Goal: Share content

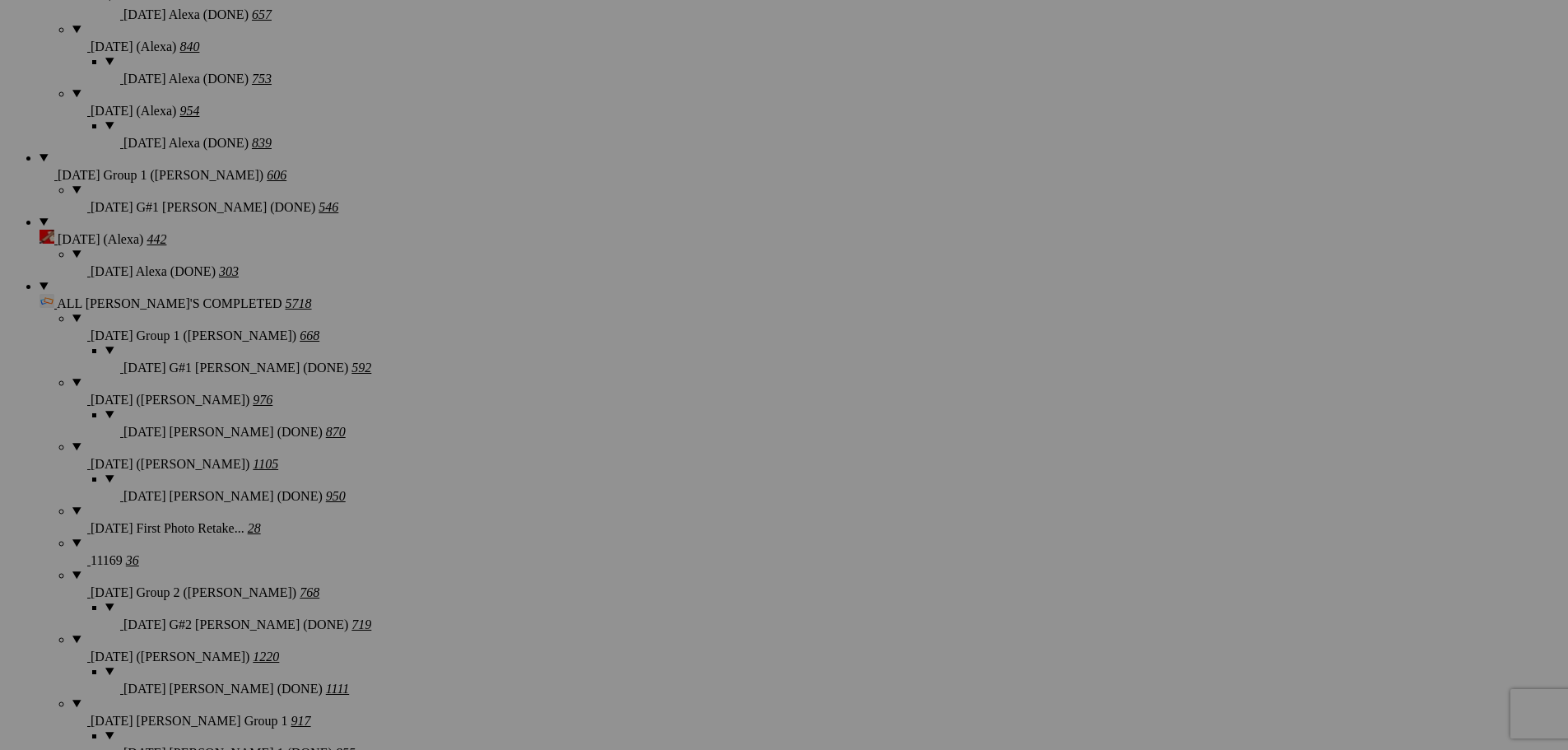
scroll to position [642, 0]
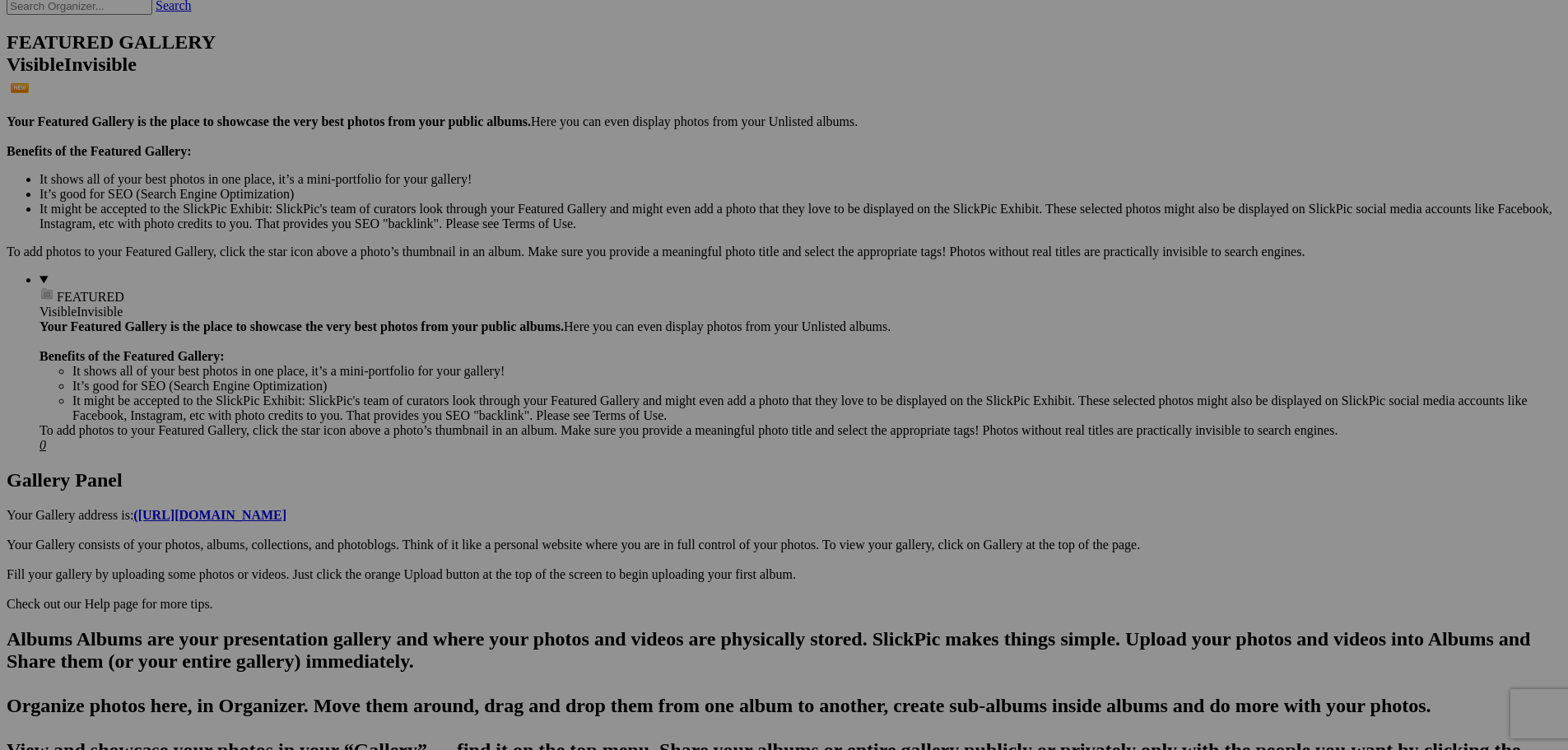
scroll to position [560, 0]
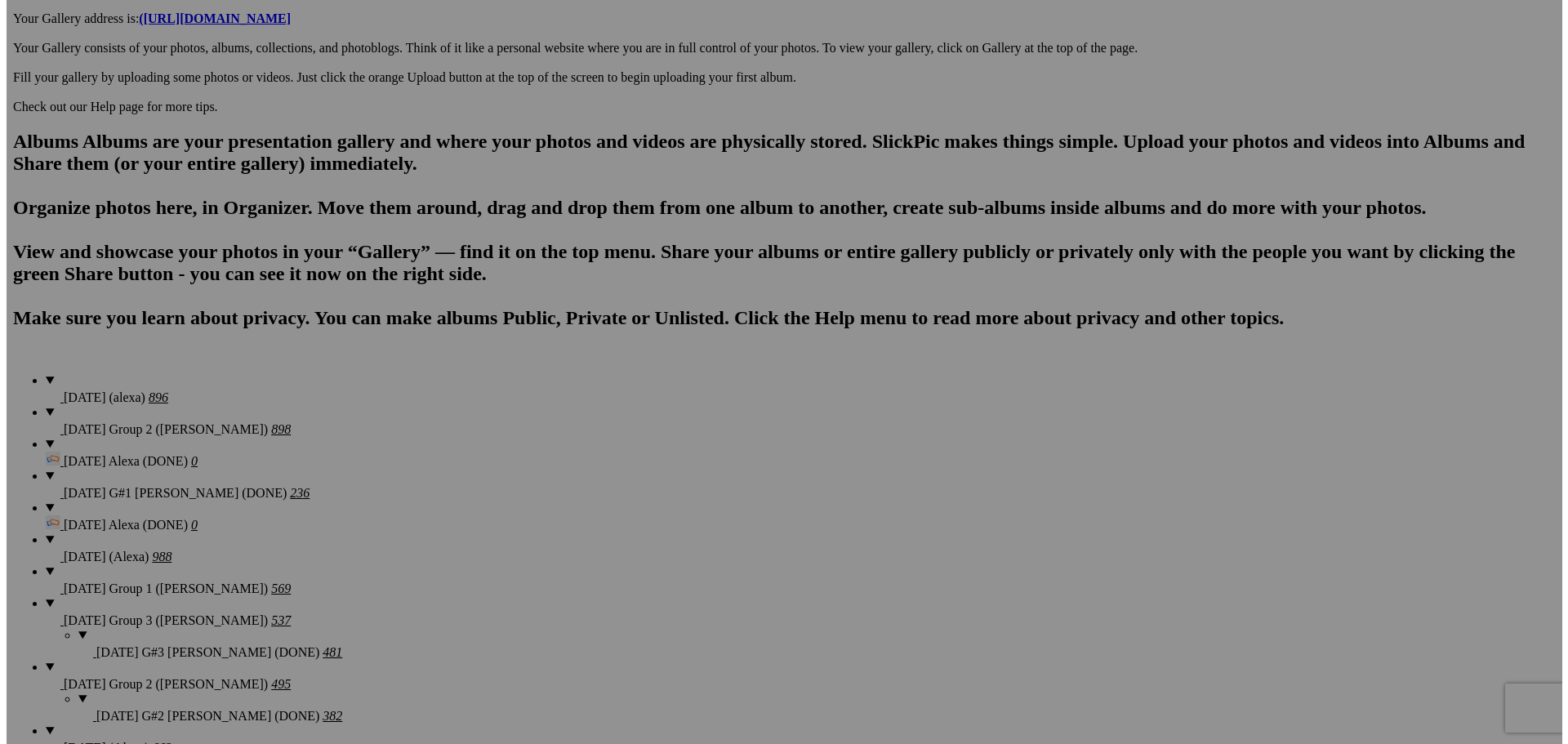
scroll to position [964, 0]
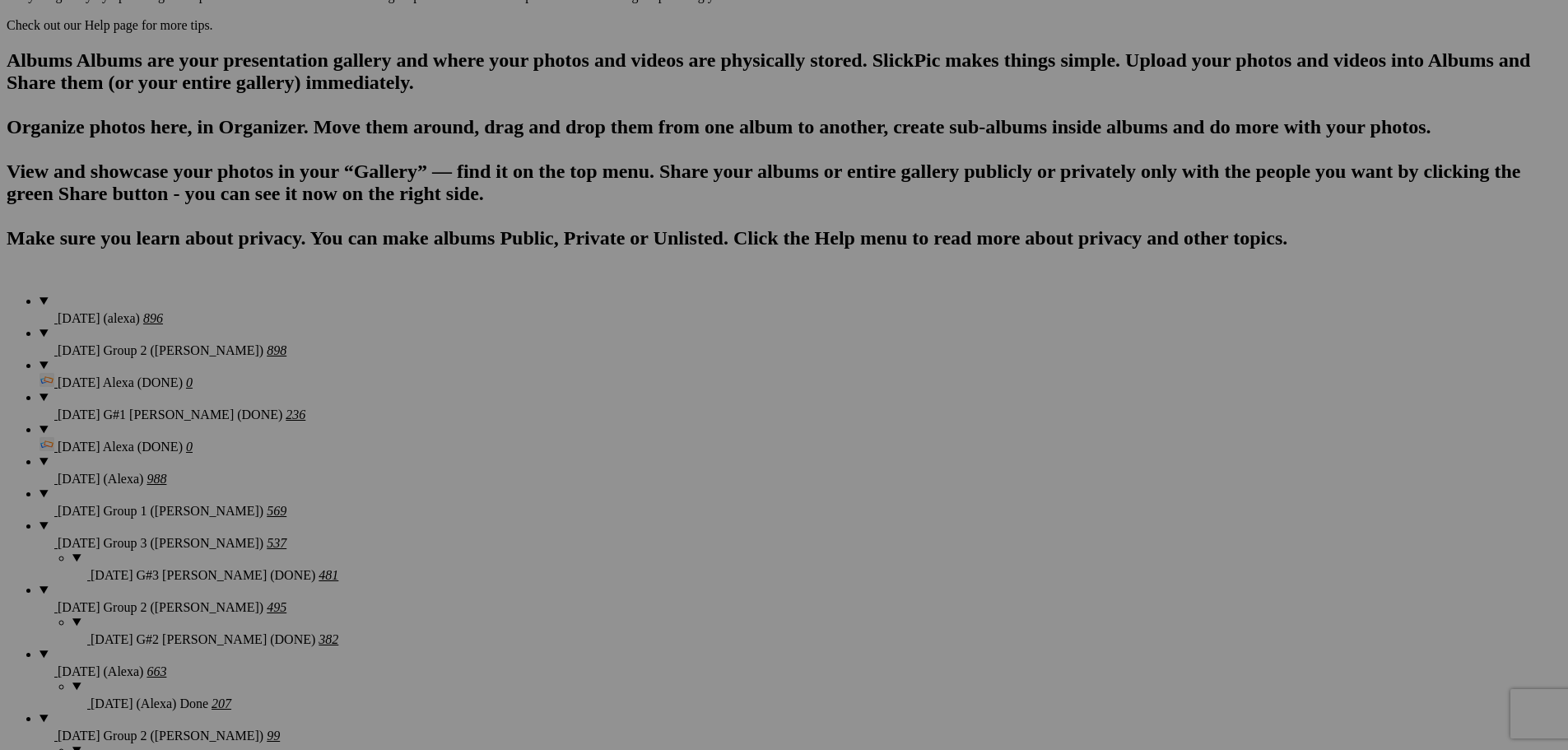
type textarea "<!-- [DOMAIN_NAME] image hosting. HTML Bulk Share code Starts Here --> <div sty…"
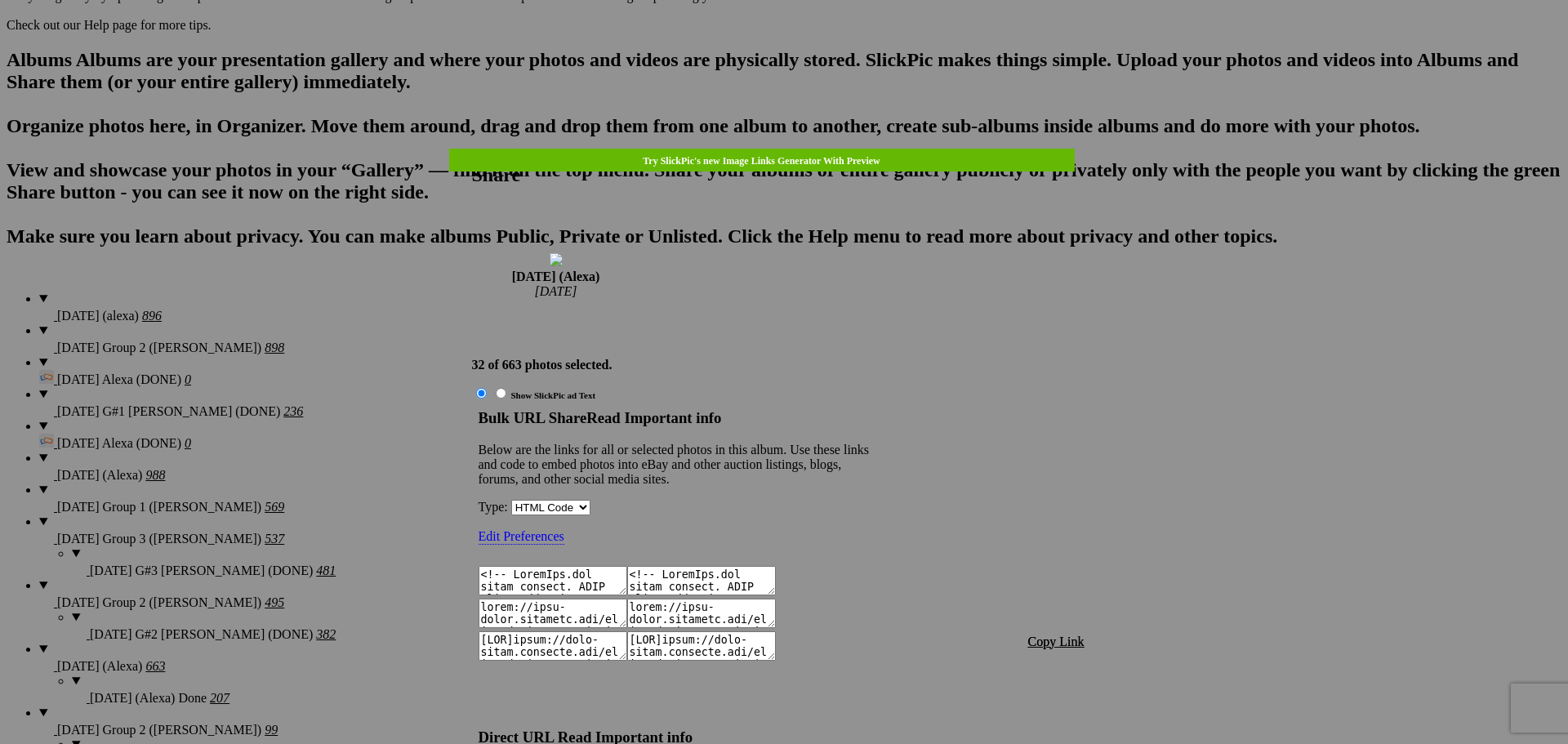
click at [1057, 635] on span "Copy Link" at bounding box center [1056, 642] width 56 height 14
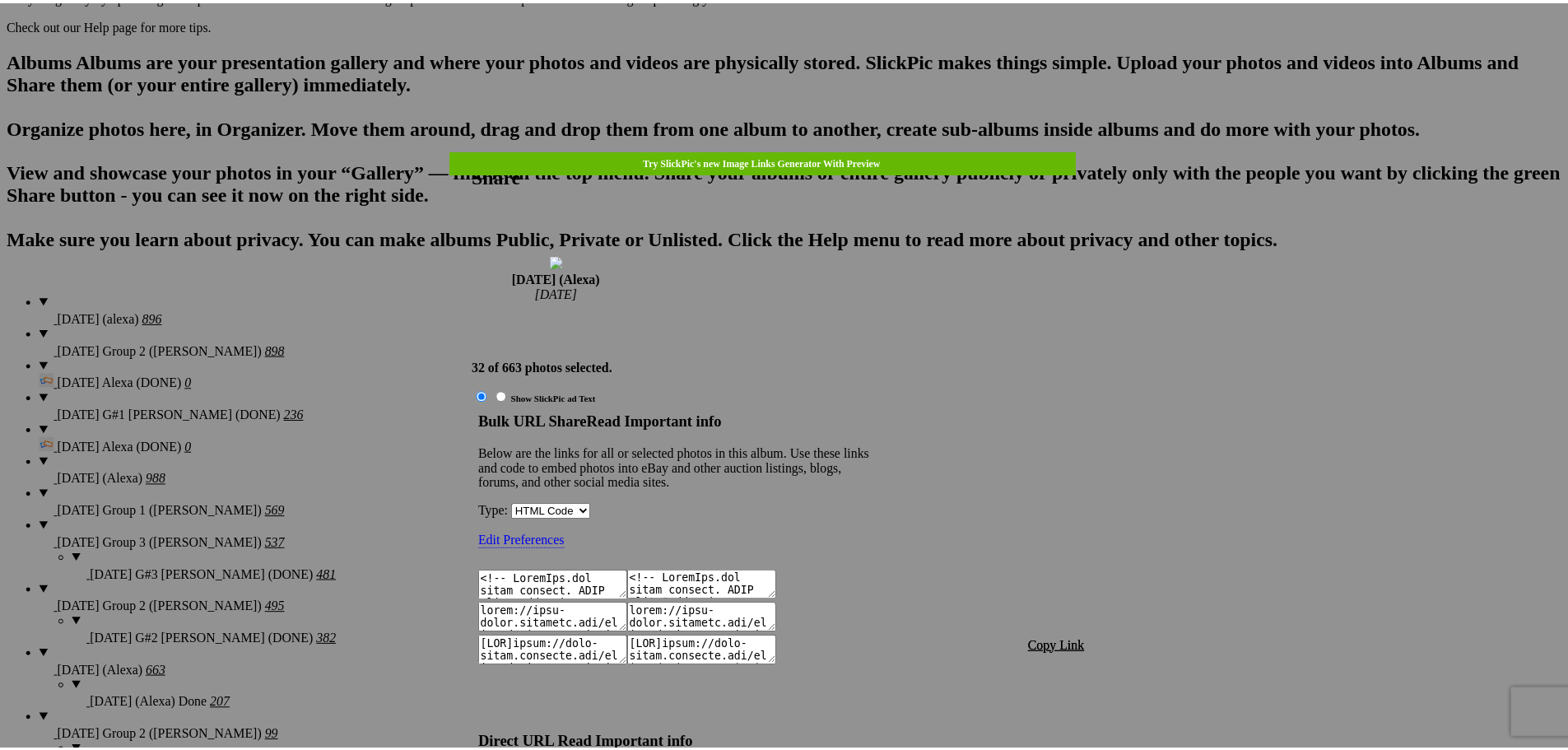
scroll to position [1686, 0]
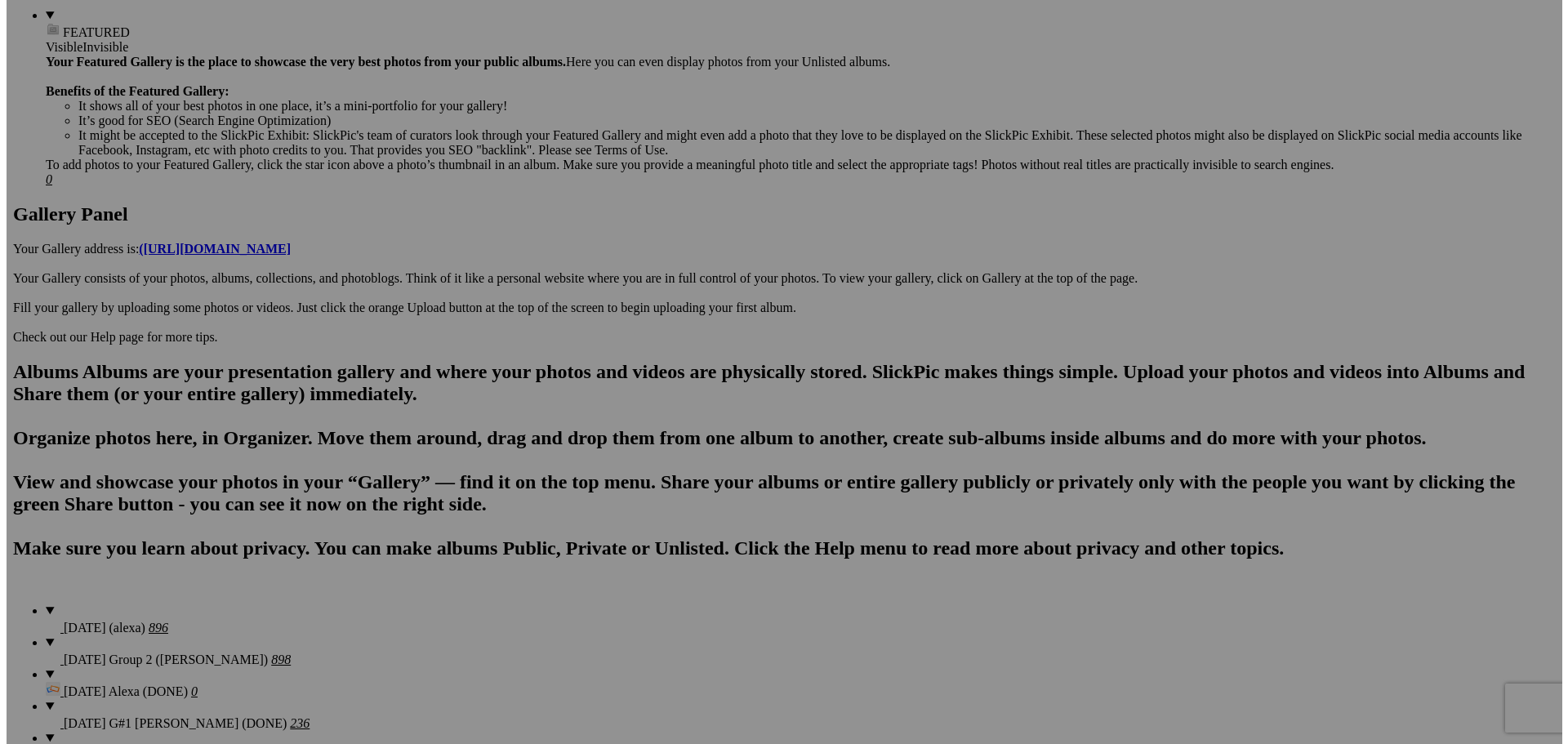
scroll to position [637, 0]
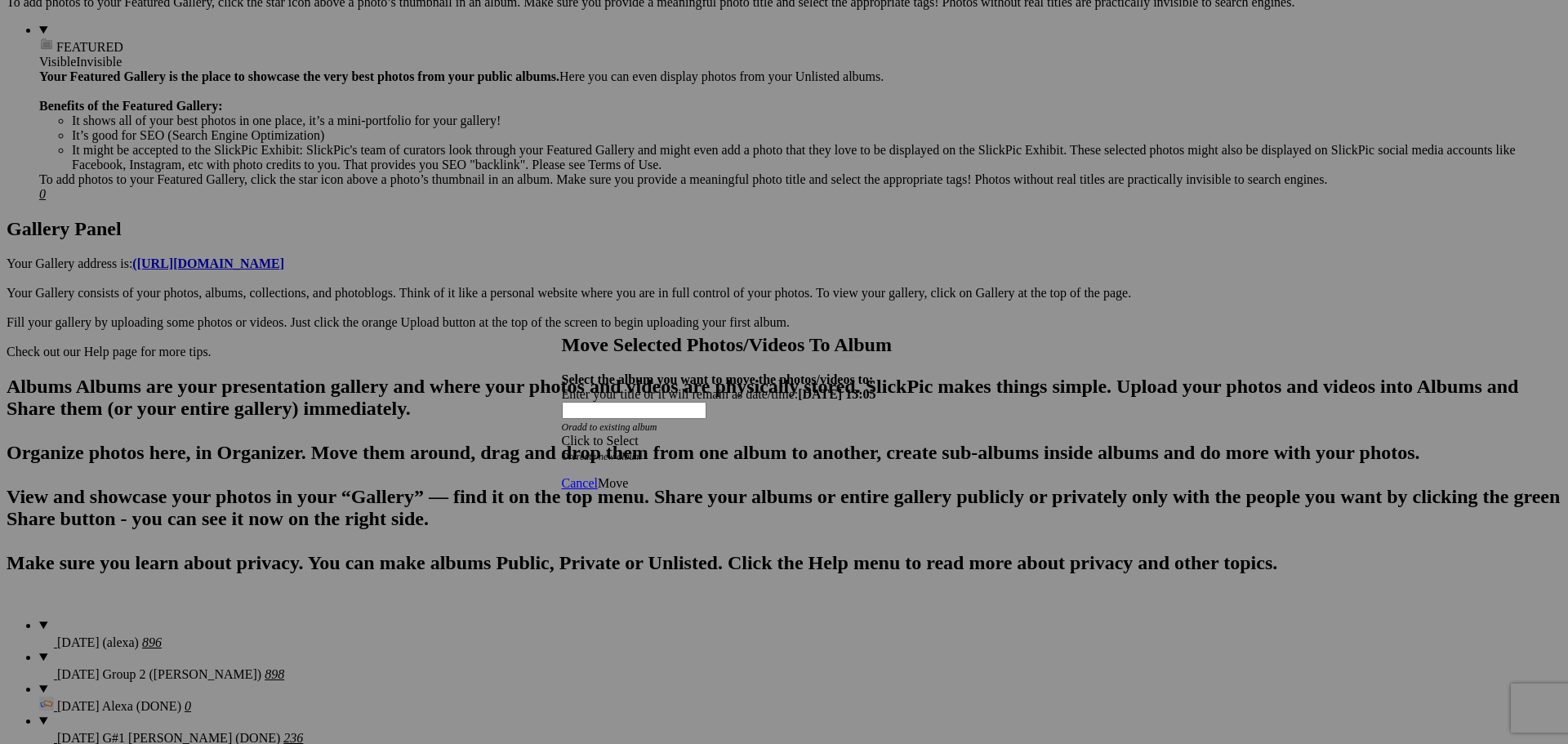
click at [562, 433] on span at bounding box center [562, 440] width 0 height 14
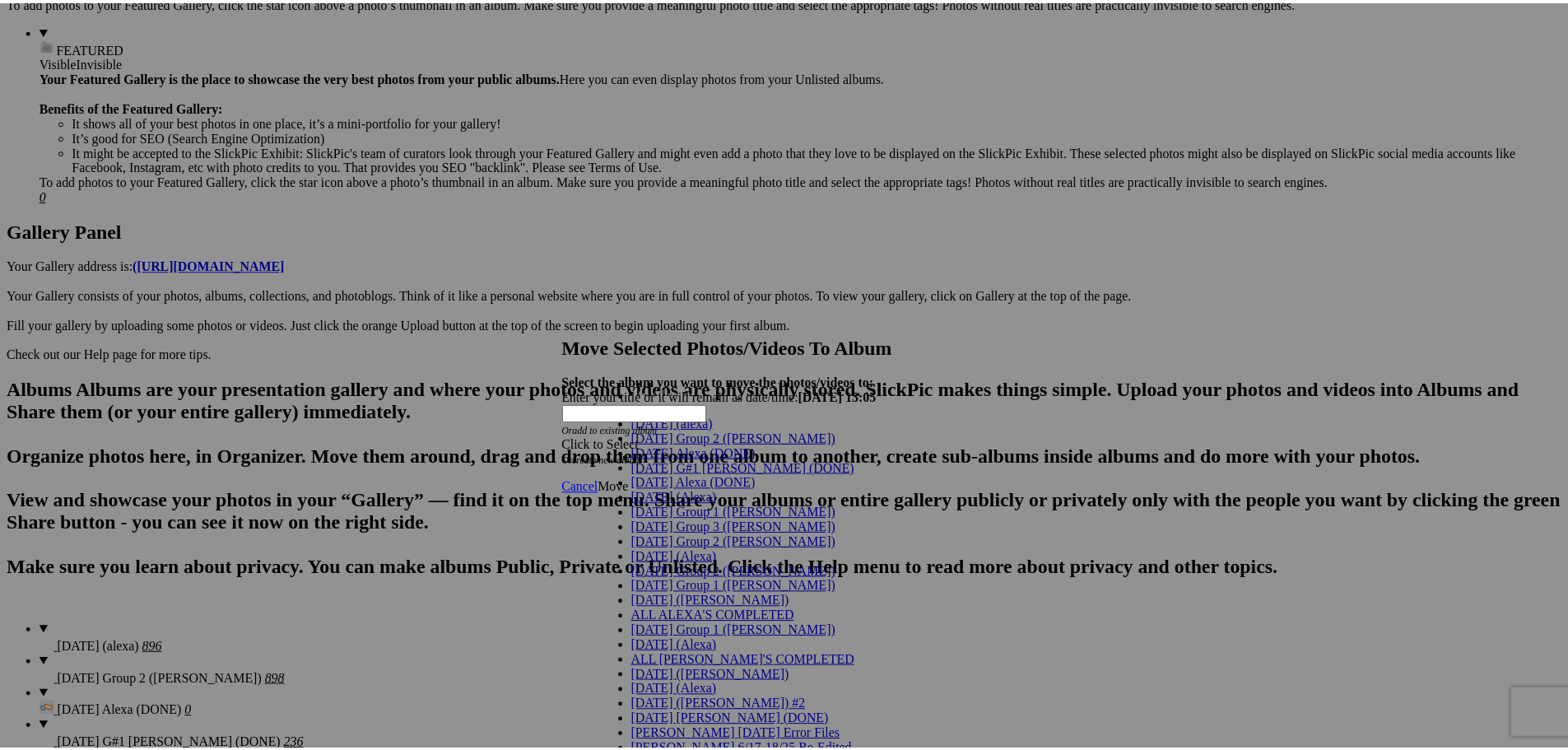
scroll to position [82, 0]
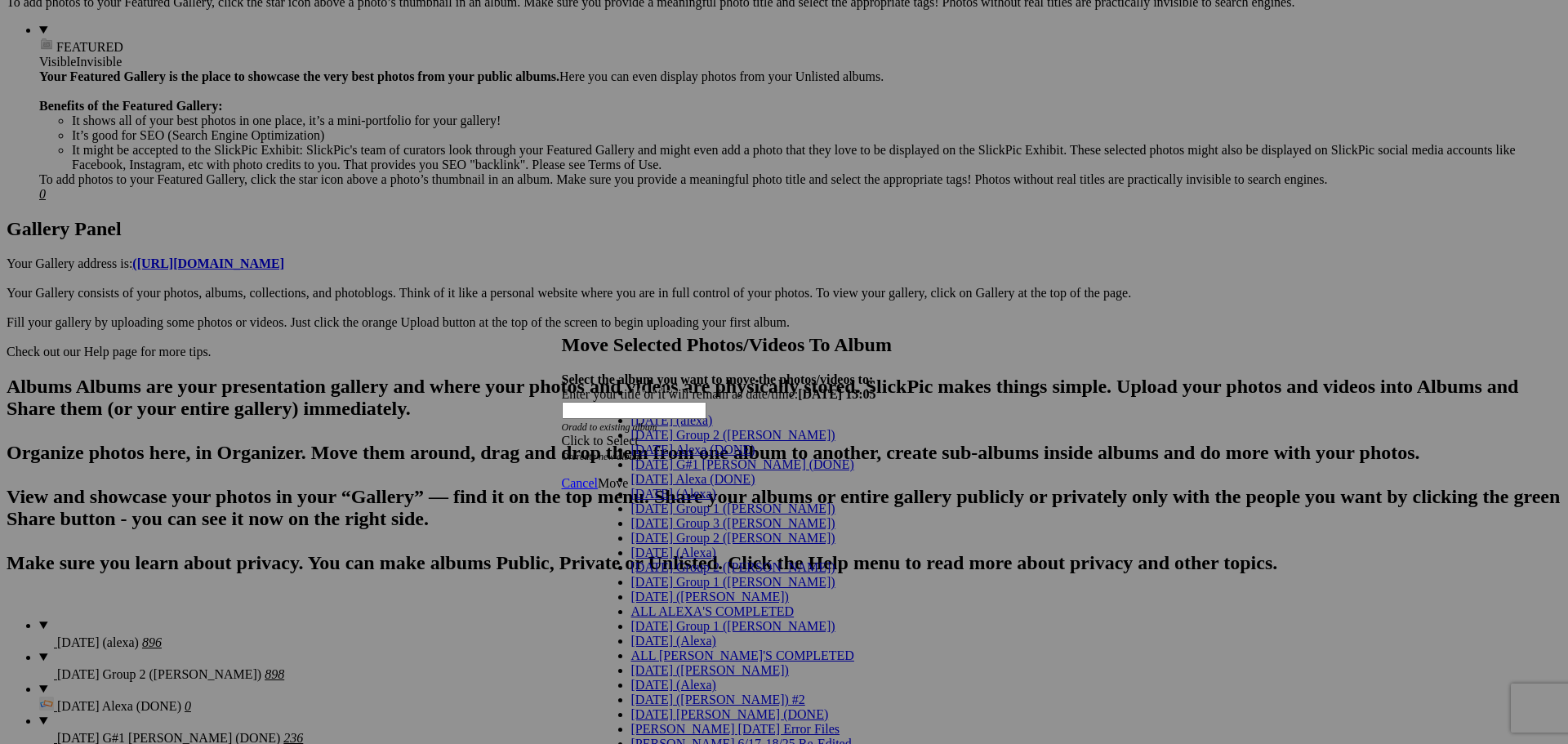
click at [702, 546] on link "[DATE] (Alexa)" at bounding box center [674, 553] width 85 height 14
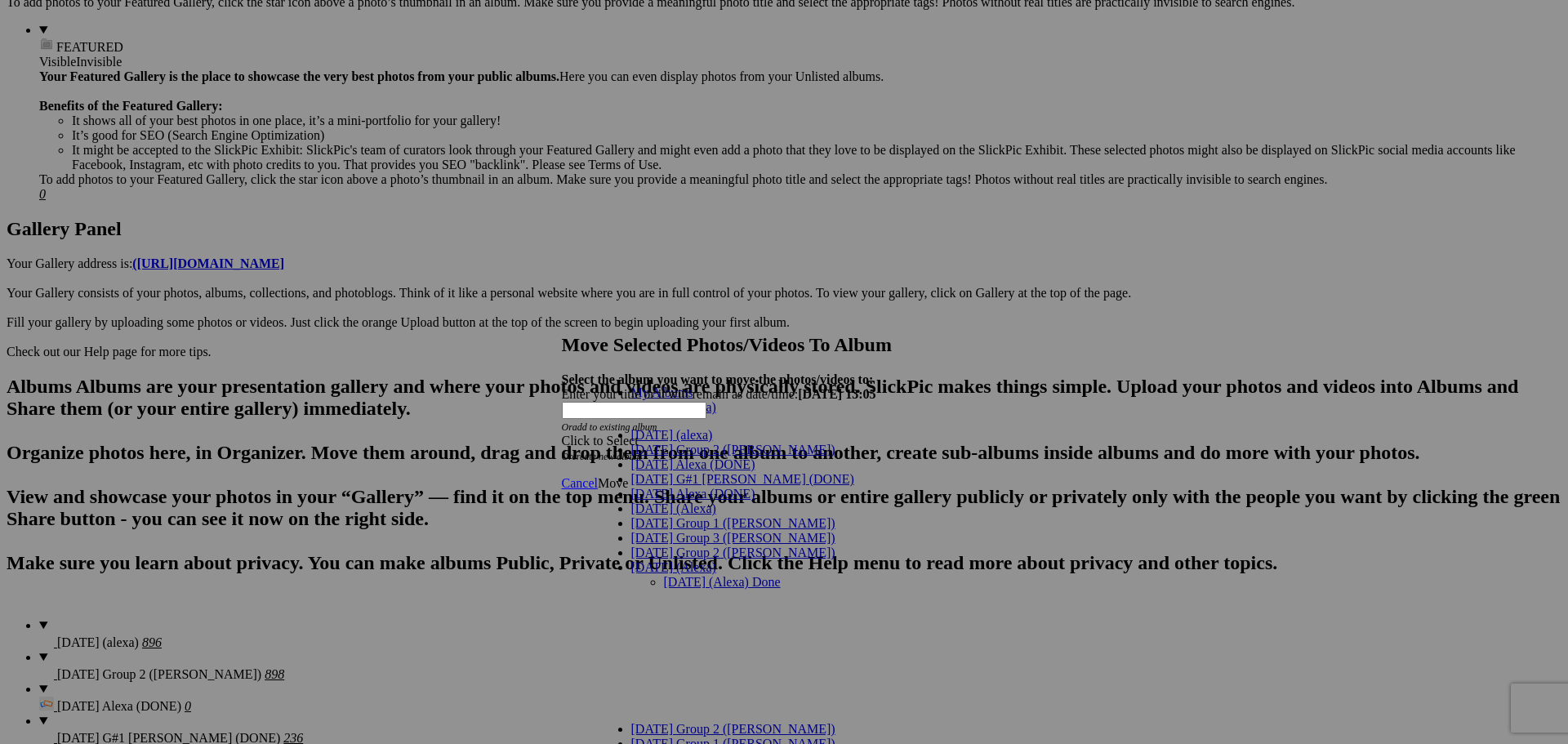
click at [719, 575] on link "[DATE] (Alexa) Done" at bounding box center [722, 582] width 117 height 14
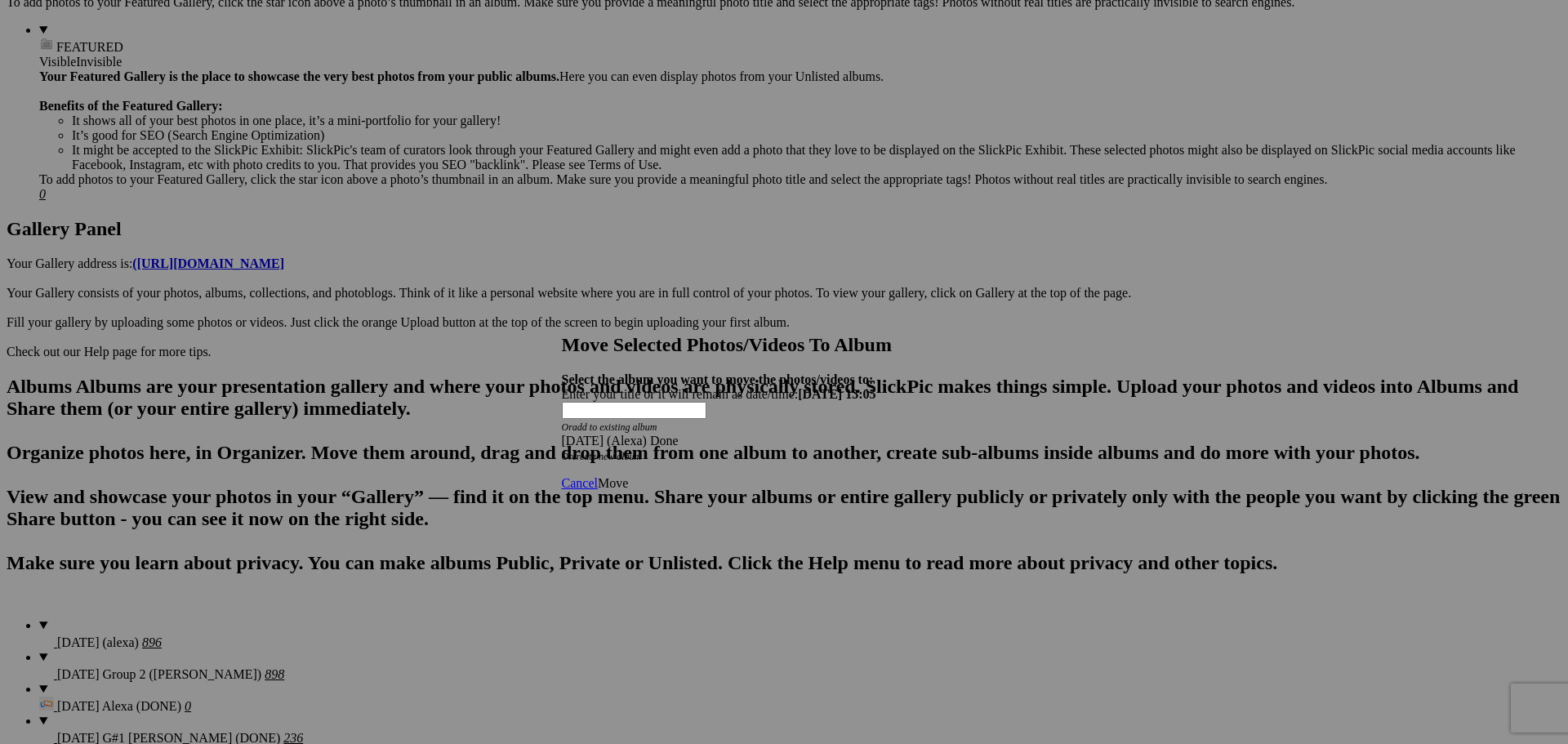
click at [628, 476] on span "Move" at bounding box center [613, 483] width 30 height 14
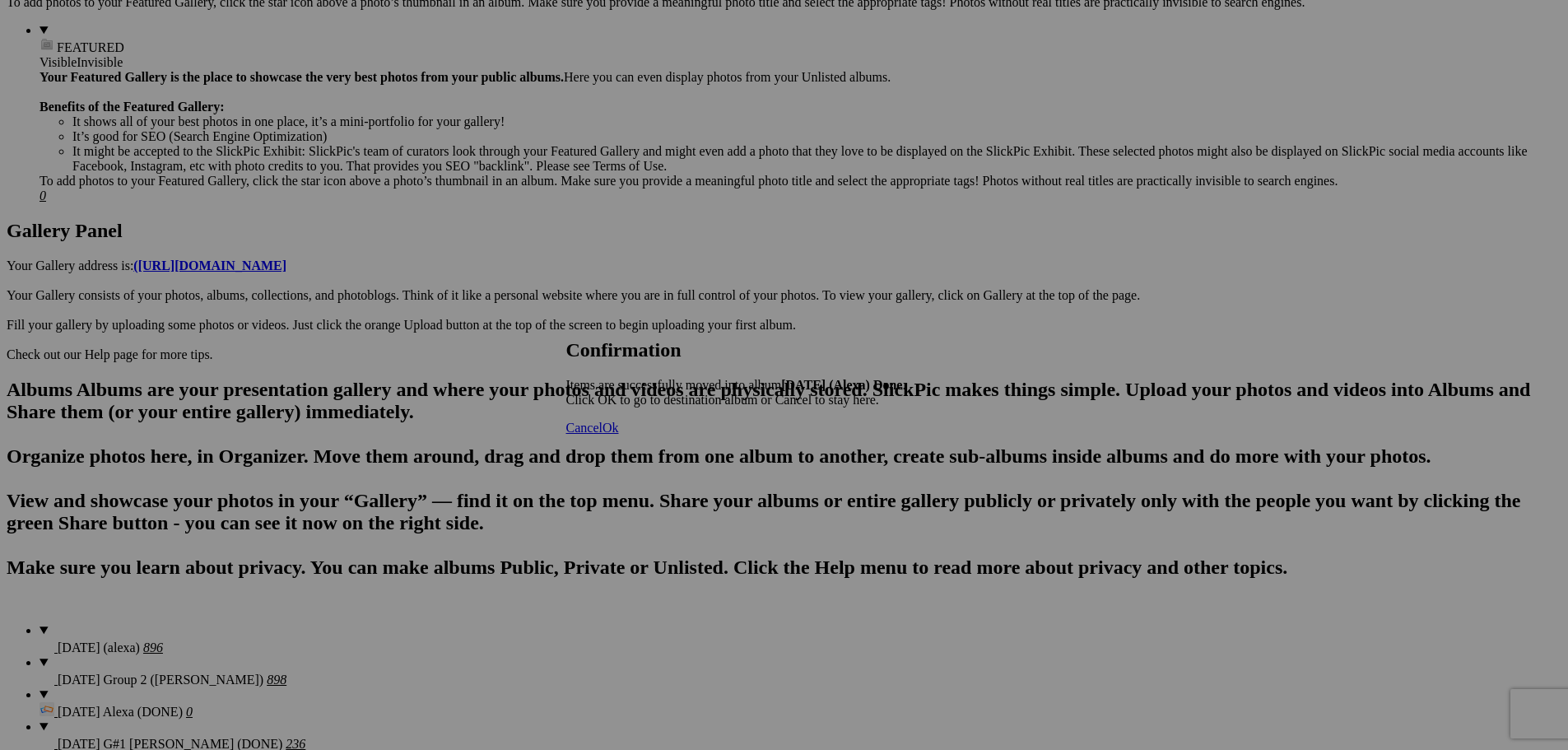
click at [602, 434] on span "Cancel" at bounding box center [584, 427] width 36 height 14
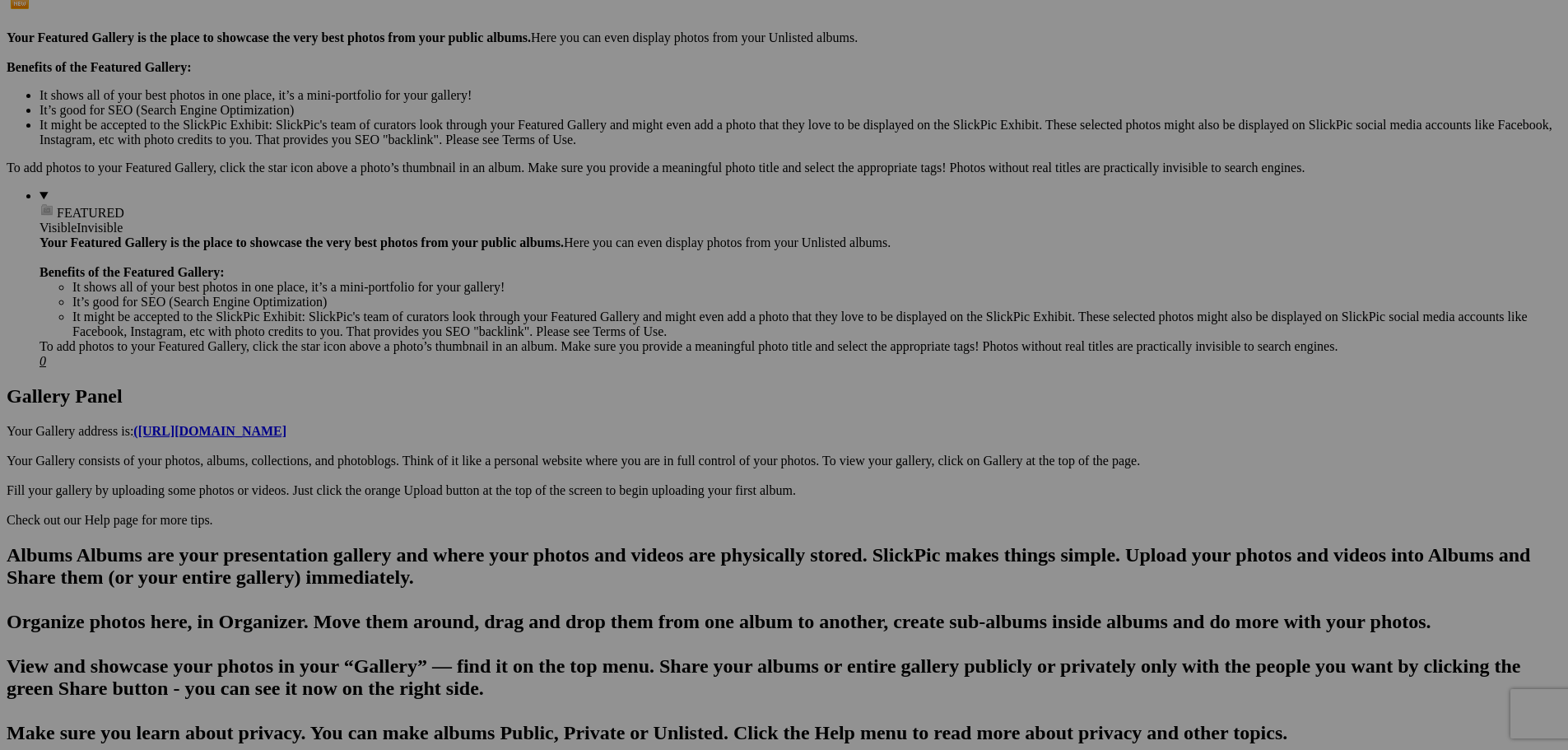
scroll to position [404, 0]
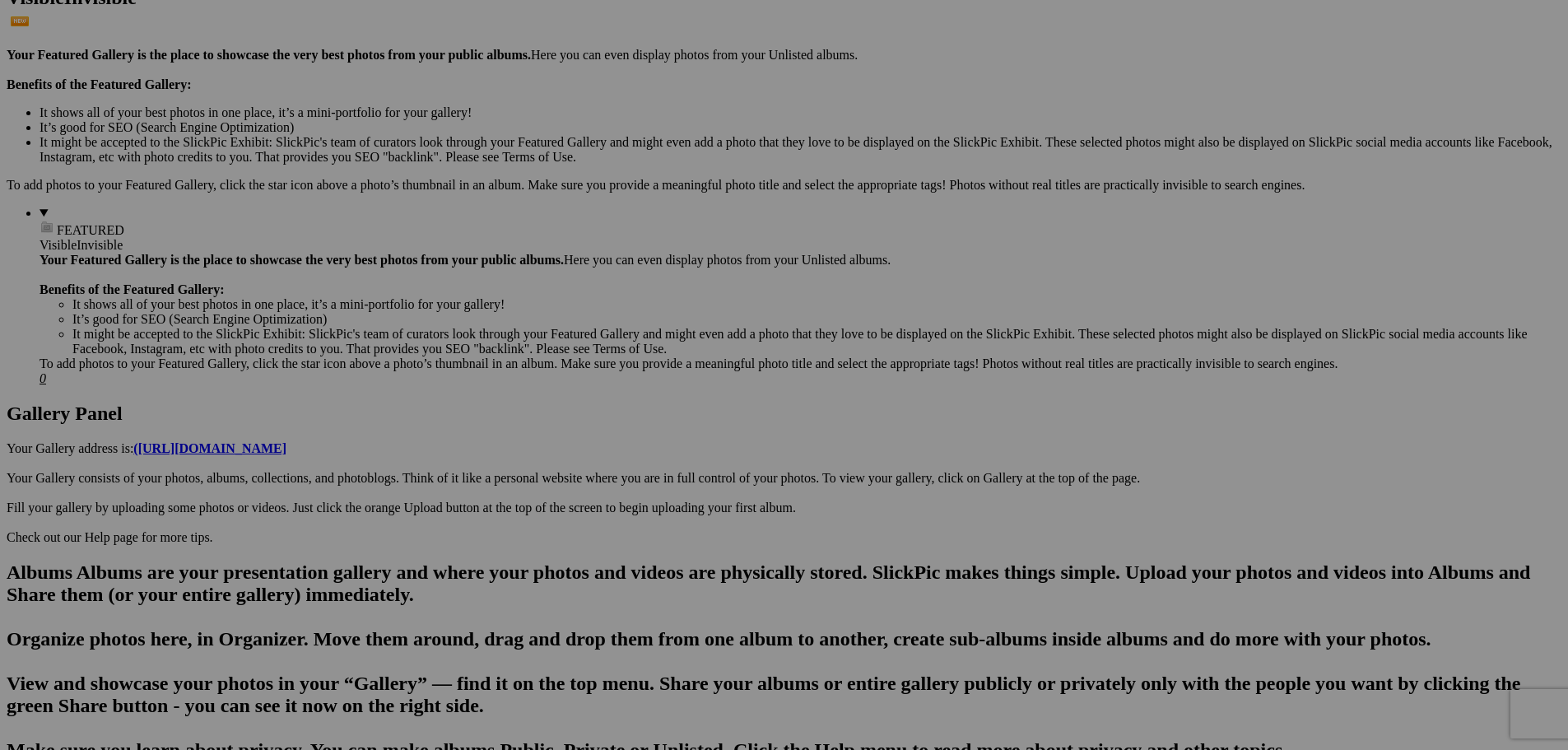
scroll to position [659, 0]
